Goal: Information Seeking & Learning: Learn about a topic

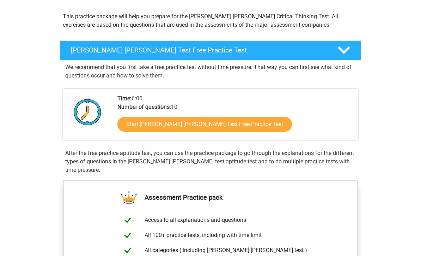
scroll to position [75, 0]
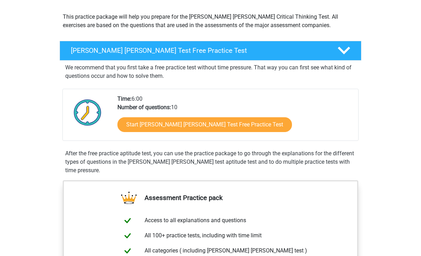
click at [222, 126] on link "Start Watson Glaser Test Free Practice Test" at bounding box center [204, 124] width 174 height 15
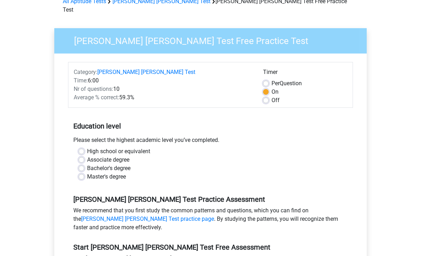
scroll to position [46, 0]
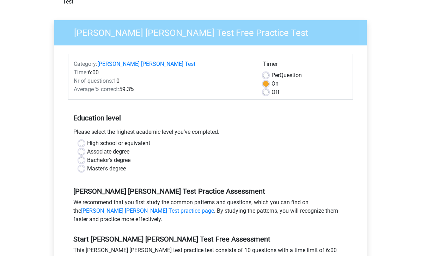
click at [87, 156] on label "Bachelor's degree" at bounding box center [108, 160] width 43 height 8
click at [83, 156] on input "Bachelor's degree" at bounding box center [82, 159] width 6 height 7
radio input "true"
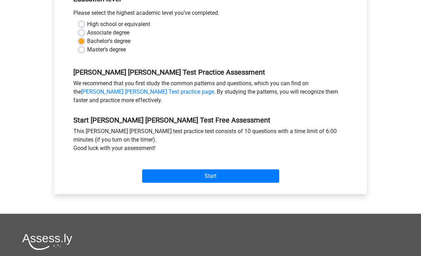
scroll to position [166, 0]
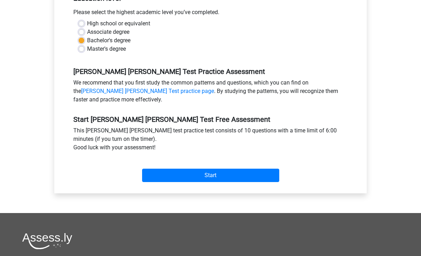
click at [263, 169] on input "Start" at bounding box center [210, 175] width 137 height 13
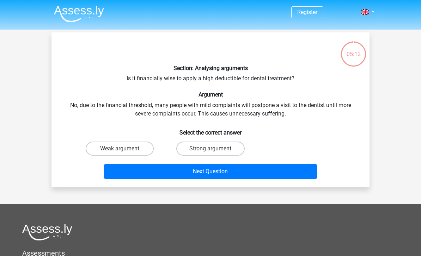
click at [219, 149] on label "Strong argument" at bounding box center [210, 149] width 68 height 14
click at [215, 149] on input "Strong argument" at bounding box center [212, 151] width 5 height 5
radio input "true"
click at [275, 173] on button "Next Question" at bounding box center [210, 171] width 213 height 15
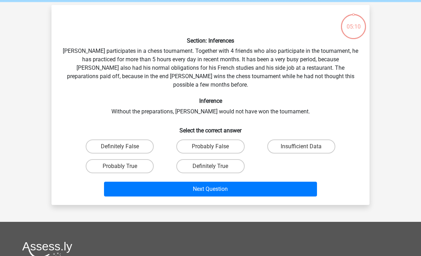
scroll to position [32, 0]
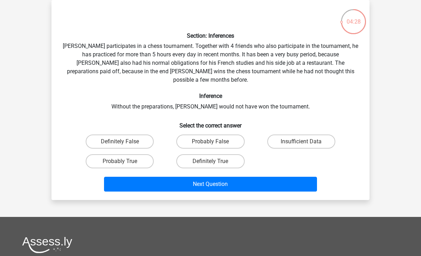
click at [138, 154] on label "Probably True" at bounding box center [120, 161] width 68 height 14
click at [124, 161] on input "Probably True" at bounding box center [122, 163] width 5 height 5
radio input "true"
click at [258, 177] on button "Next Question" at bounding box center [210, 184] width 213 height 15
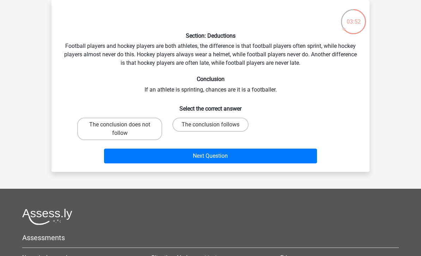
click at [142, 127] on label "The conclusion does not follow" at bounding box center [119, 129] width 85 height 23
click at [124, 127] on input "The conclusion does not follow" at bounding box center [122, 127] width 5 height 5
radio input "true"
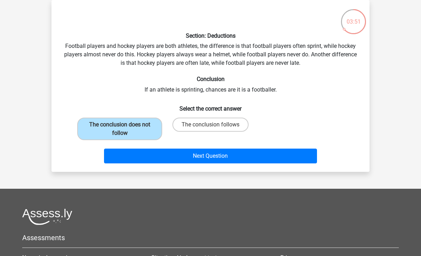
click at [250, 156] on button "Next Question" at bounding box center [210, 156] width 213 height 15
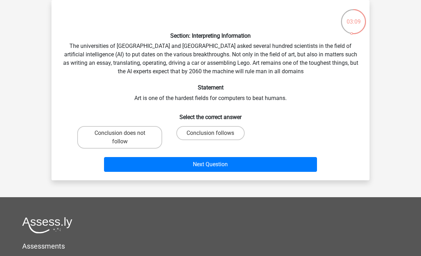
click at [141, 135] on label "Conclusion does not follow" at bounding box center [119, 137] width 85 height 23
click at [124, 135] on input "Conclusion does not follow" at bounding box center [122, 135] width 5 height 5
radio input "true"
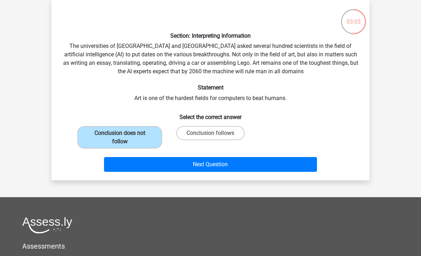
click at [266, 163] on button "Next Question" at bounding box center [210, 164] width 213 height 15
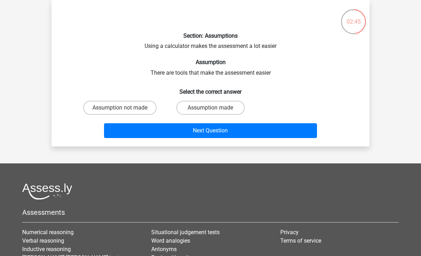
click at [226, 109] on label "Assumption made" at bounding box center [210, 108] width 68 height 14
click at [215, 109] on input "Assumption made" at bounding box center [212, 110] width 5 height 5
radio input "true"
click at [275, 131] on button "Next Question" at bounding box center [210, 130] width 213 height 15
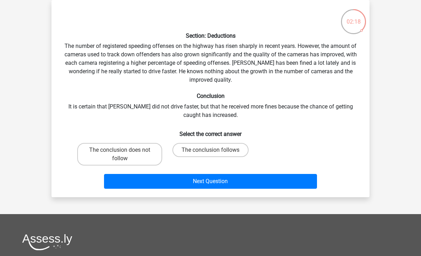
click at [229, 149] on label "The conclusion follows" at bounding box center [210, 150] width 76 height 14
click at [215, 150] on input "The conclusion follows" at bounding box center [212, 152] width 5 height 5
radio input "true"
click at [270, 180] on button "Next Question" at bounding box center [210, 181] width 213 height 15
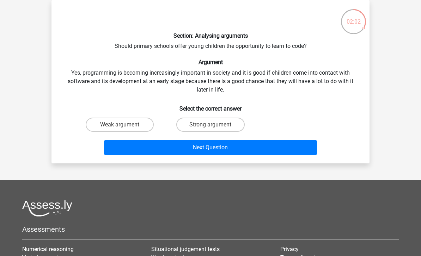
click at [227, 125] on label "Strong argument" at bounding box center [210, 125] width 68 height 14
click at [215, 125] on input "Strong argument" at bounding box center [212, 127] width 5 height 5
radio input "true"
click at [269, 148] on button "Next Question" at bounding box center [210, 147] width 213 height 15
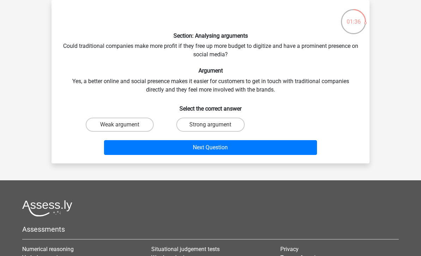
click at [228, 125] on label "Strong argument" at bounding box center [210, 125] width 68 height 14
click at [215, 125] on input "Strong argument" at bounding box center [212, 127] width 5 height 5
radio input "true"
click at [269, 147] on button "Next Question" at bounding box center [210, 147] width 213 height 15
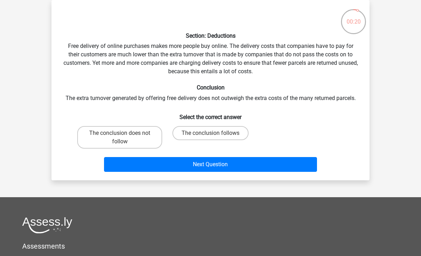
click at [135, 136] on label "The conclusion does not follow" at bounding box center [119, 137] width 85 height 23
click at [124, 136] on input "The conclusion does not follow" at bounding box center [122, 135] width 5 height 5
radio input "true"
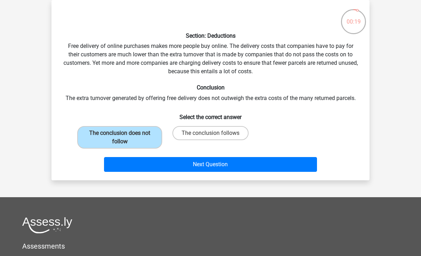
click at [251, 160] on button "Next Question" at bounding box center [210, 164] width 213 height 15
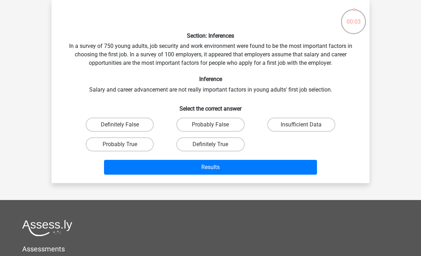
click at [219, 123] on label "Probably False" at bounding box center [210, 125] width 68 height 14
click at [215, 125] on input "Probably False" at bounding box center [212, 127] width 5 height 5
radio input "true"
click at [285, 170] on button "Results" at bounding box center [210, 167] width 213 height 15
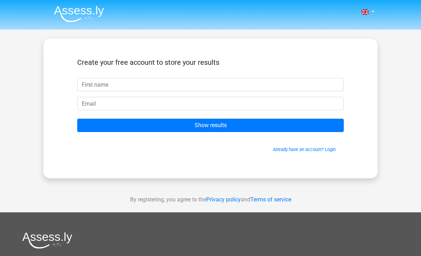
click at [186, 84] on input "text" at bounding box center [210, 84] width 266 height 13
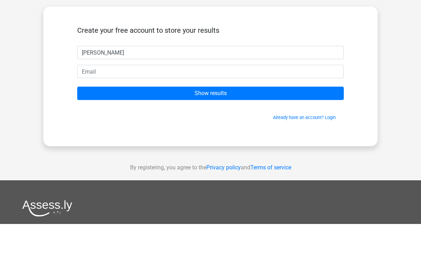
type input "Andy"
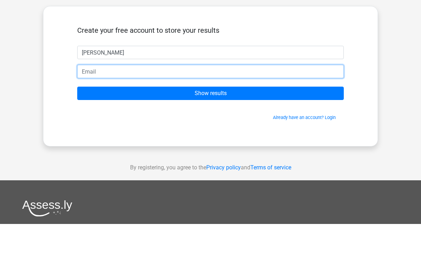
click at [216, 97] on input "email" at bounding box center [210, 103] width 266 height 13
type input "d"
type input "andy.shepherd.999@gmail.com"
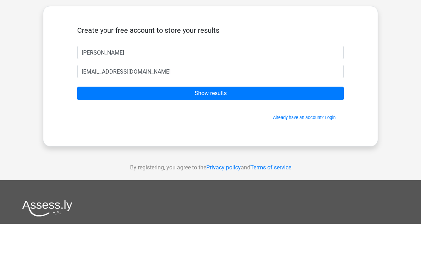
click at [289, 119] on input "Show results" at bounding box center [210, 125] width 266 height 13
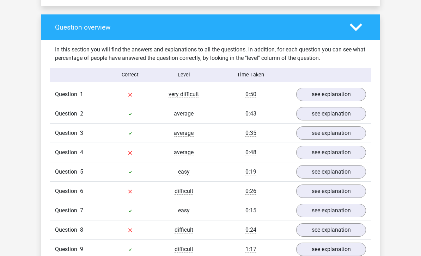
scroll to position [513, 0]
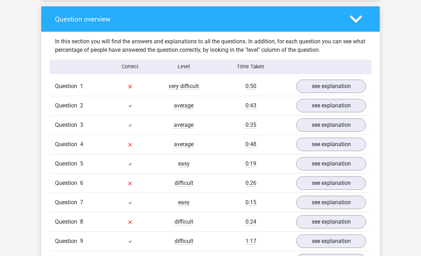
click at [340, 80] on link "see explanation" at bounding box center [331, 86] width 70 height 13
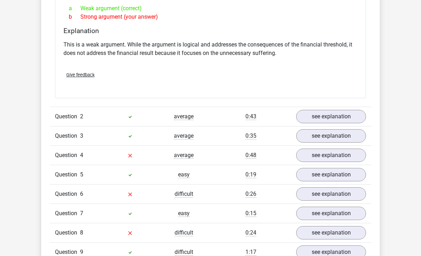
click at [347, 110] on link "see explanation" at bounding box center [331, 116] width 70 height 13
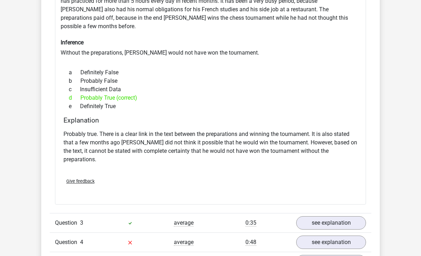
scroll to position [849, 0]
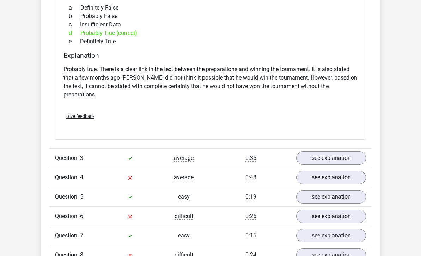
click at [356, 152] on link "see explanation" at bounding box center [331, 158] width 70 height 13
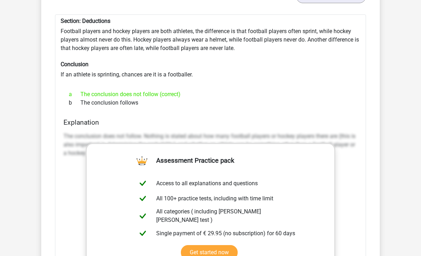
scroll to position [1096, 0]
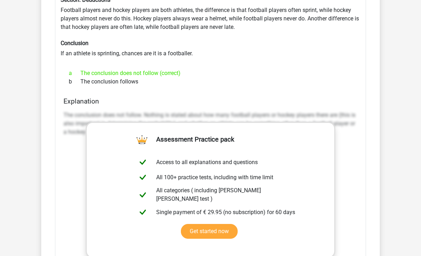
click at [363, 142] on div "Section: Deductions Football players and hockey players are both athletes, the …" at bounding box center [210, 172] width 311 height 359
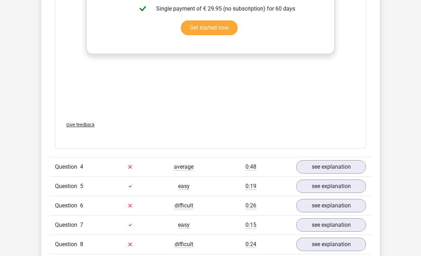
scroll to position [1311, 0]
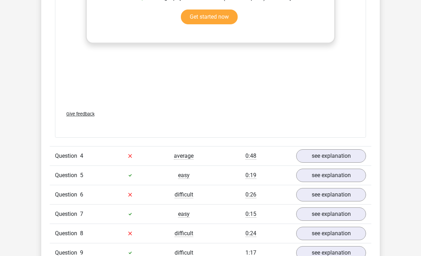
click at [352, 149] on link "see explanation" at bounding box center [331, 155] width 70 height 13
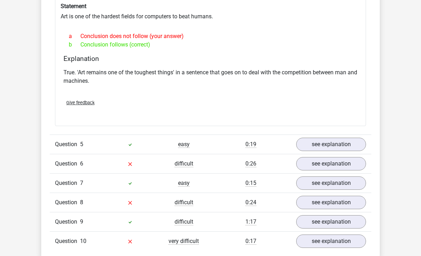
scroll to position [1537, 0]
click at [356, 157] on link "see explanation" at bounding box center [331, 163] width 70 height 13
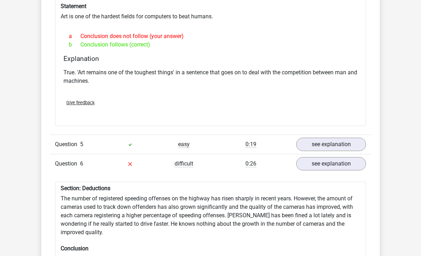
click at [355, 138] on link "see explanation" at bounding box center [331, 144] width 70 height 13
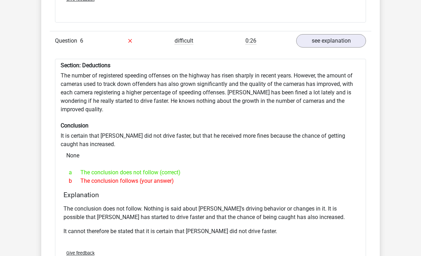
scroll to position [2020, 0]
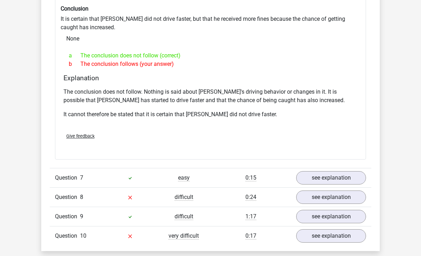
click at [350, 191] on link "see explanation" at bounding box center [331, 197] width 70 height 13
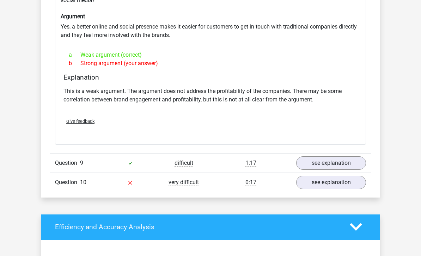
scroll to position [2388, 0]
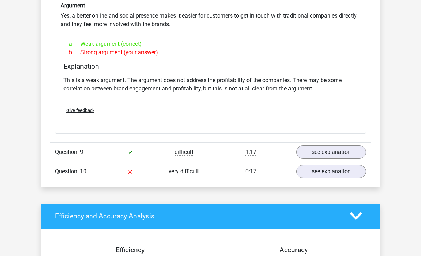
click at [352, 165] on link "see explanation" at bounding box center [331, 171] width 70 height 13
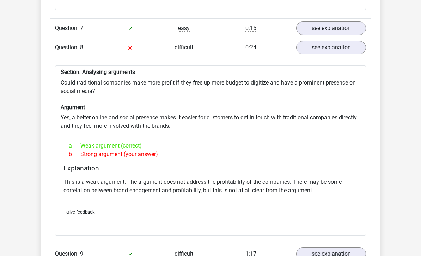
scroll to position [2285, 0]
